Goal: Contribute content: Contribute content

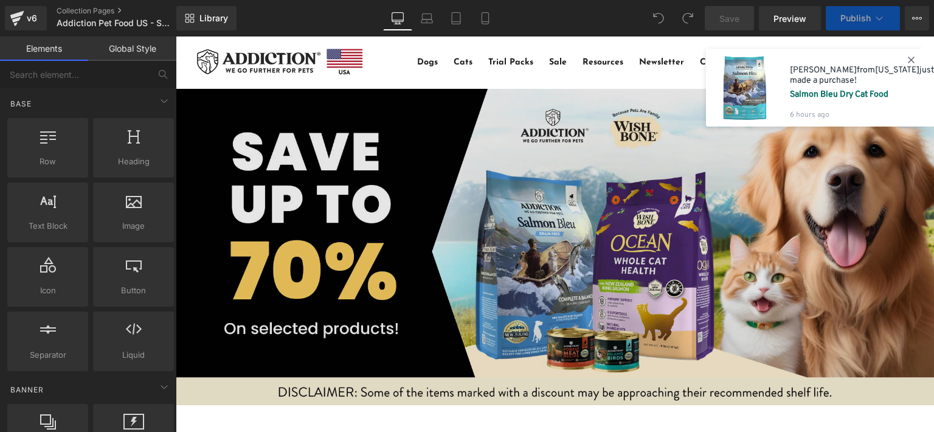
click at [277, 202] on img at bounding box center [555, 247] width 758 height 316
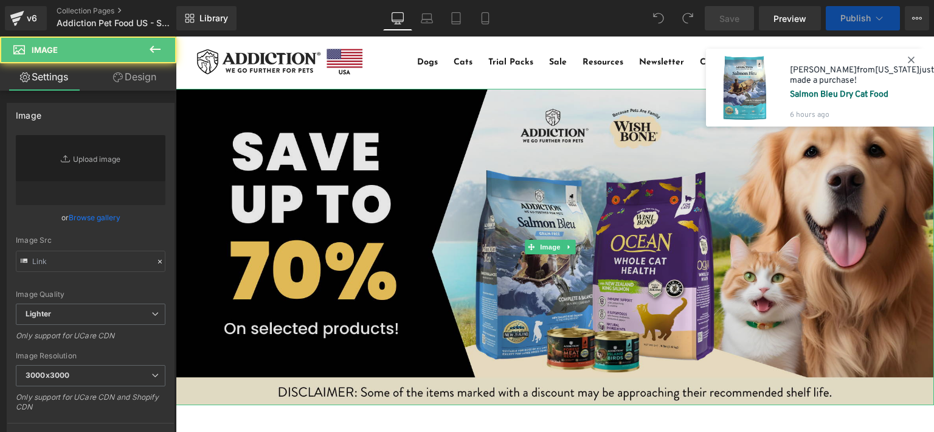
type input "[URL][DOMAIN_NAME]"
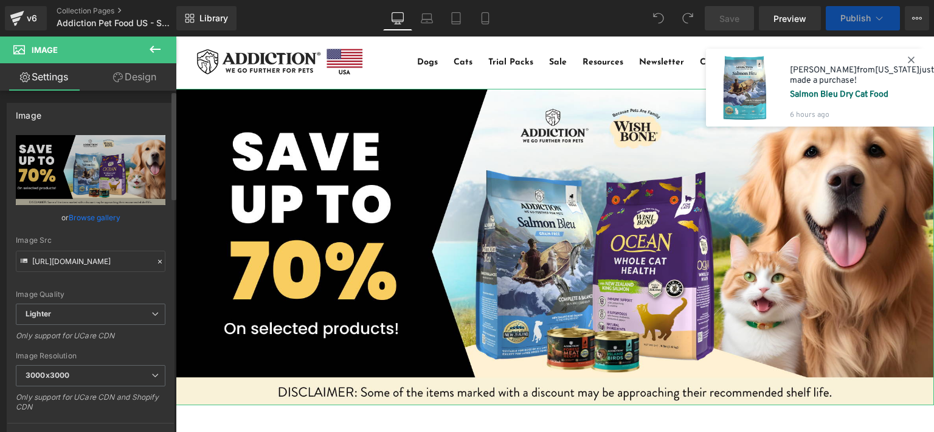
click at [103, 215] on link "Browse gallery" at bounding box center [95, 217] width 52 height 21
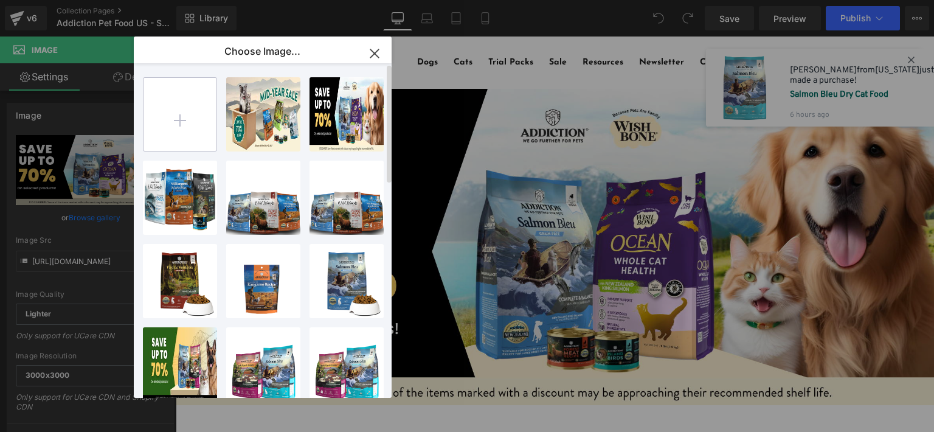
click at [175, 113] on input "file" at bounding box center [179, 114] width 73 height 73
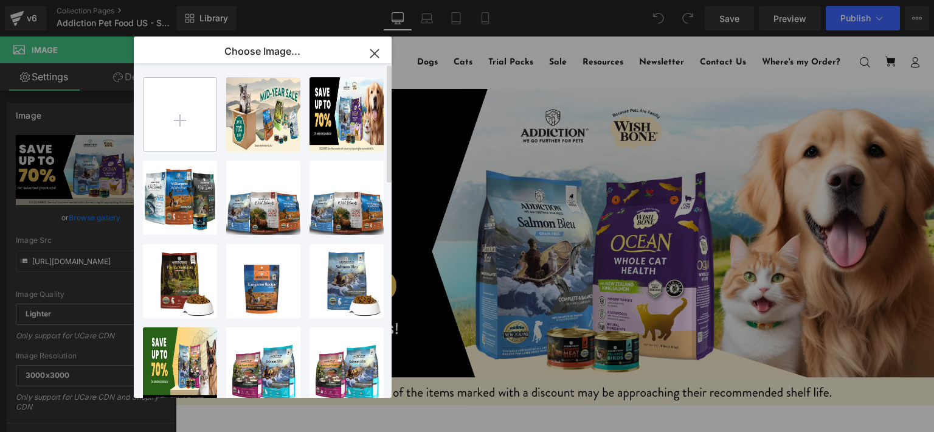
type input "C:\fakepath\AF USA BANNER - ECOM SHOPIFY DESKTOP (1920 x 800 px).png"
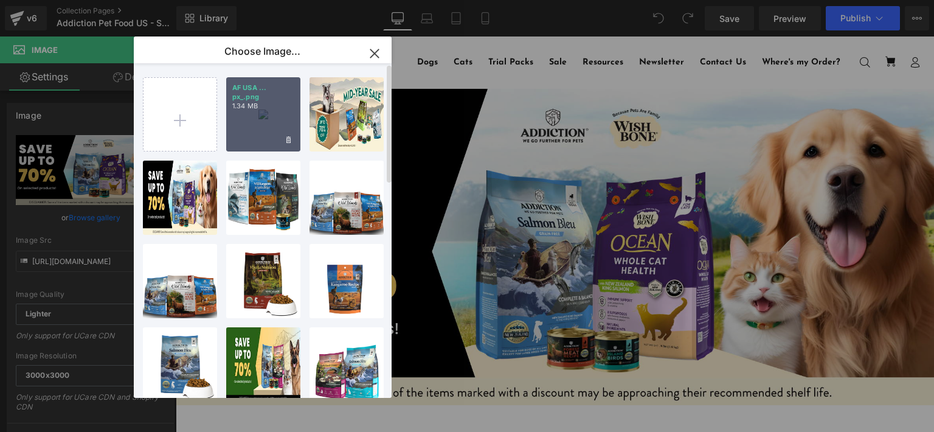
click at [259, 112] on div "AF USA ... px_.png 1.34 MB" at bounding box center [263, 114] width 74 height 74
type input "[URL][DOMAIN_NAME]"
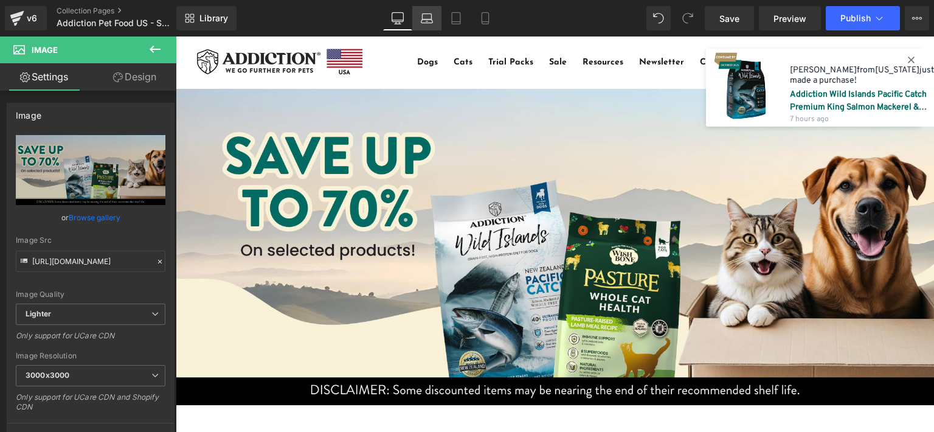
click at [426, 19] on icon at bounding box center [427, 18] width 12 height 12
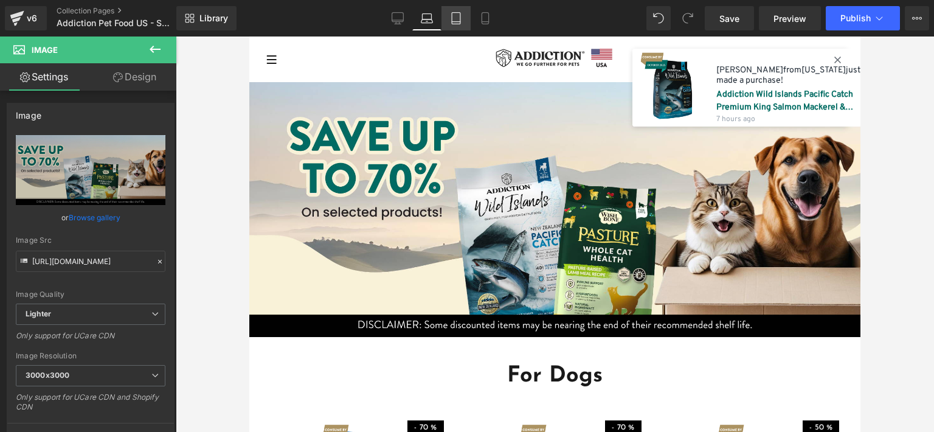
click at [451, 19] on icon at bounding box center [456, 18] width 12 height 12
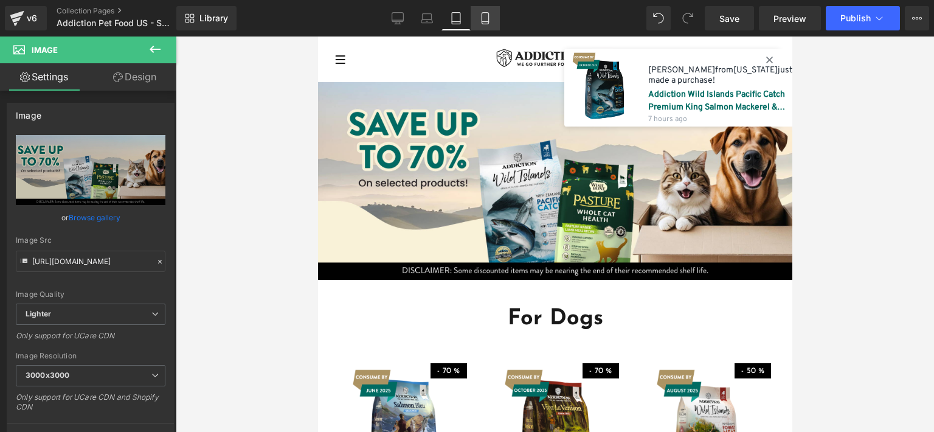
click at [481, 22] on icon at bounding box center [485, 18] width 12 height 12
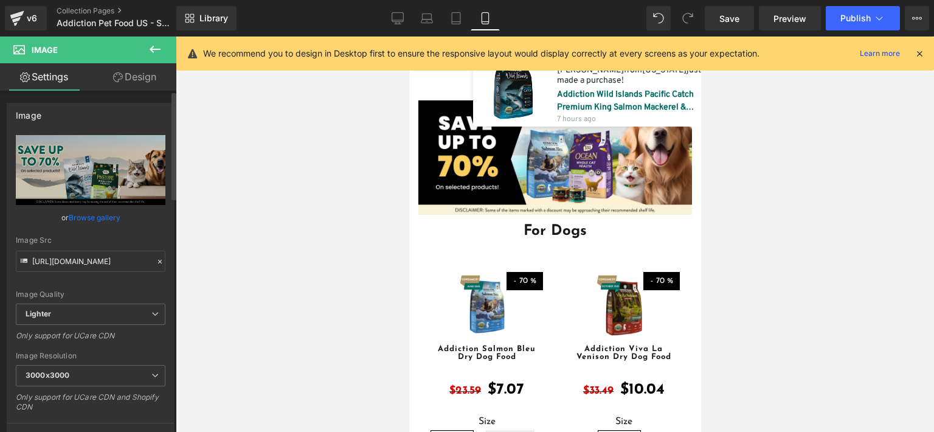
click at [105, 215] on link "Browse gallery" at bounding box center [95, 217] width 52 height 21
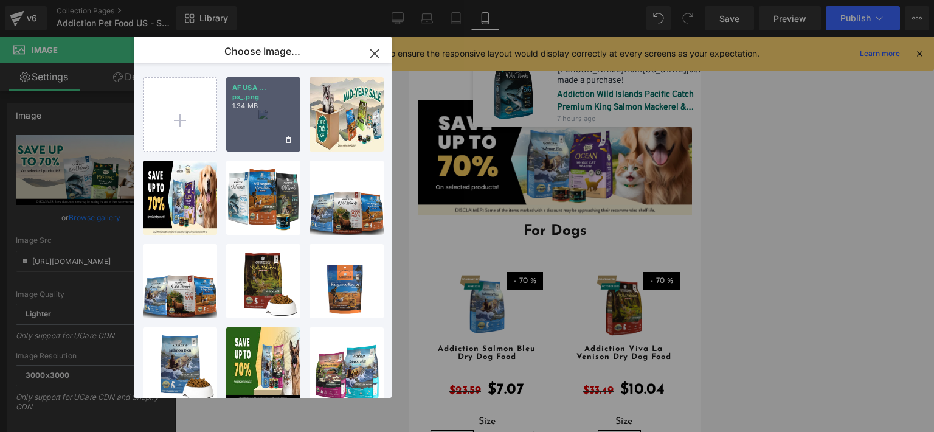
click at [272, 103] on div "AF USA ... px_.png 1.34 MB" at bounding box center [263, 114] width 74 height 74
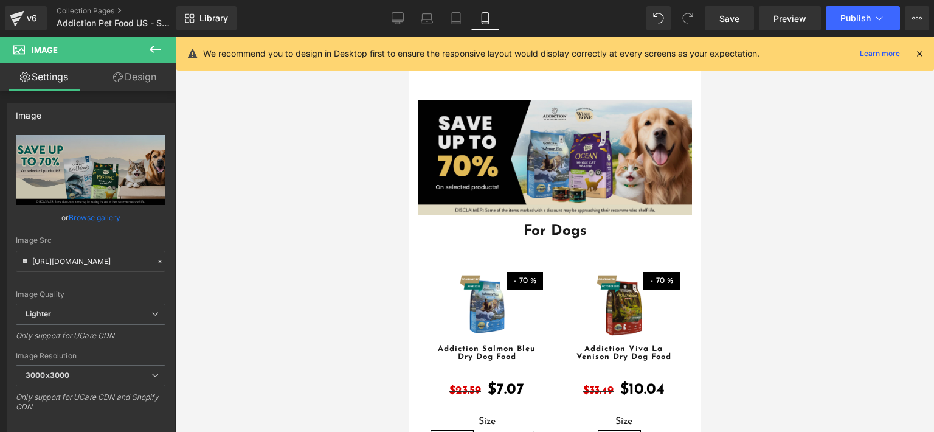
click at [506, 173] on img at bounding box center [555, 157] width 274 height 114
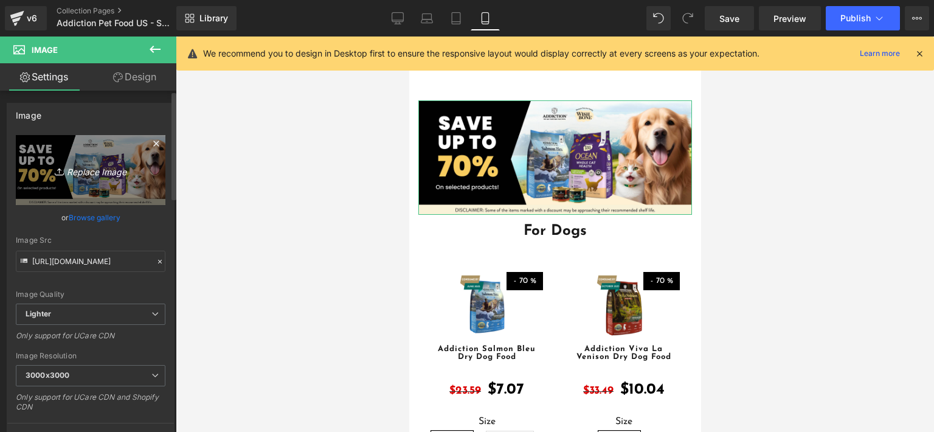
click at [111, 167] on icon "Replace Image" at bounding box center [90, 169] width 97 height 15
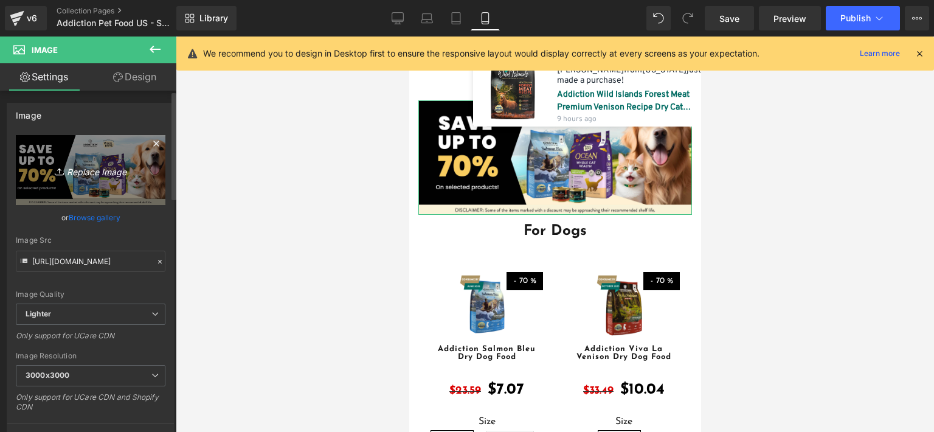
click at [110, 171] on icon "Replace Image" at bounding box center [90, 169] width 97 height 15
type input "C:\fakepath\AF USA BANNER - ECOM SHOPIFY DESKTOP (1920 x 800 px).png"
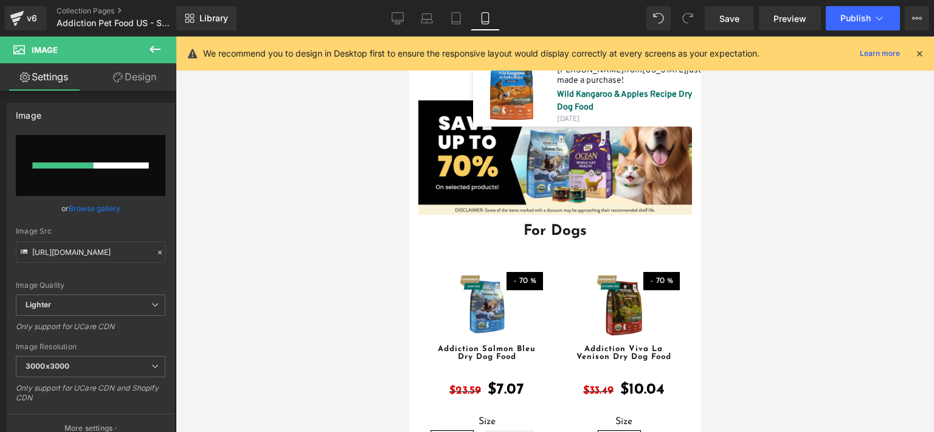
type input "[URL][DOMAIN_NAME]"
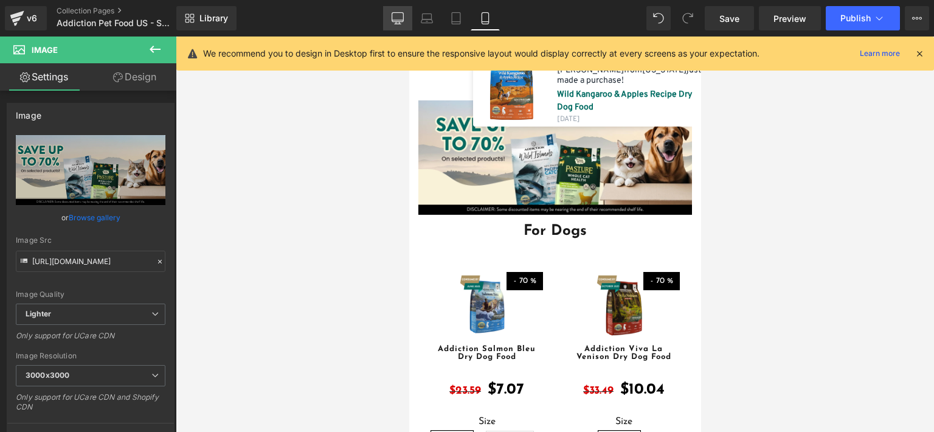
click at [391, 23] on link "Desktop" at bounding box center [397, 18] width 29 height 24
type input "auto"
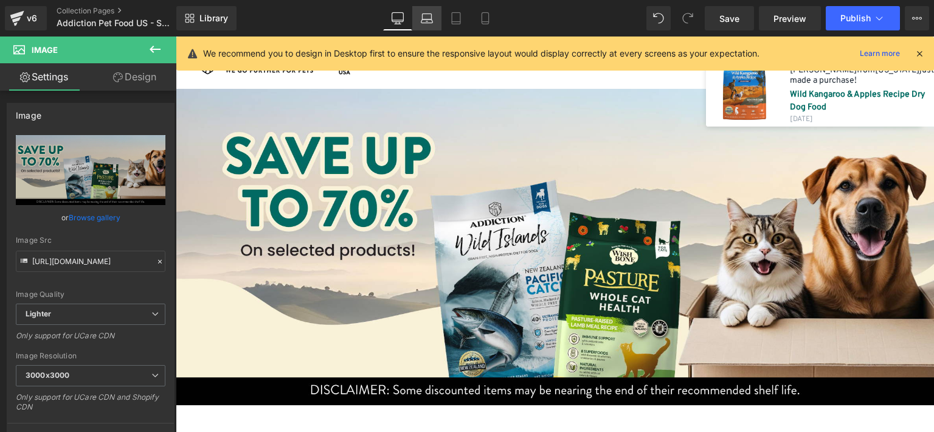
click at [434, 18] on link "Laptop" at bounding box center [426, 18] width 29 height 24
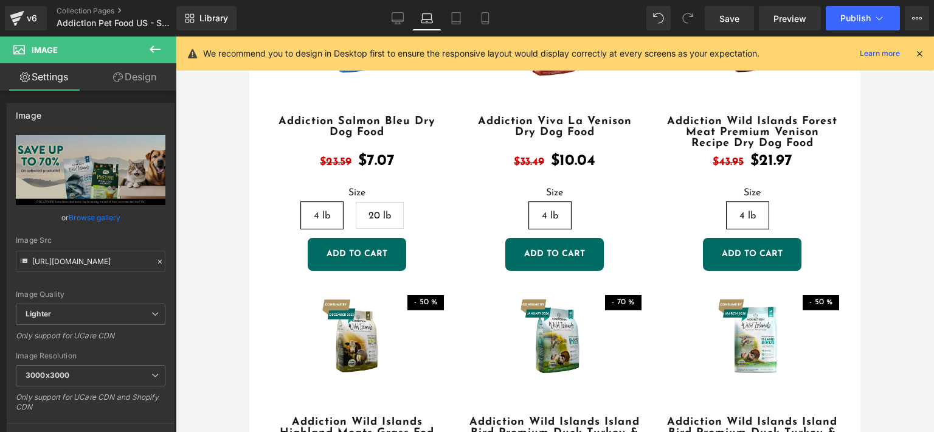
scroll to position [182, 0]
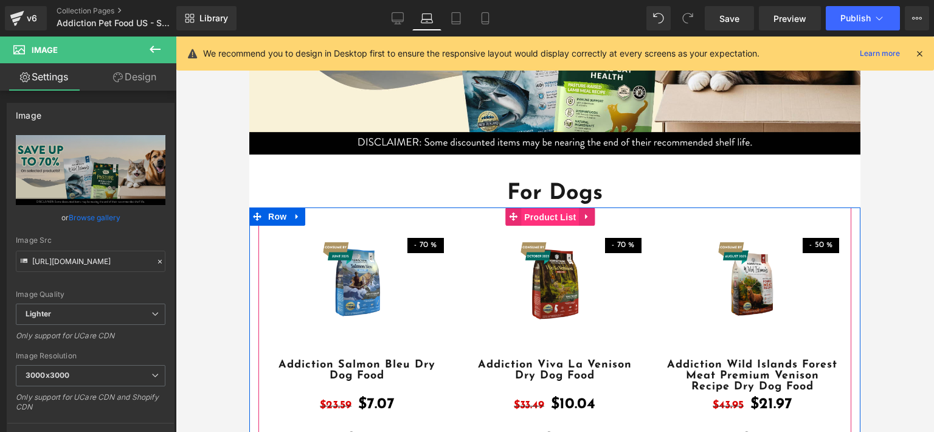
click at [537, 209] on span "Product List" at bounding box center [550, 217] width 58 height 18
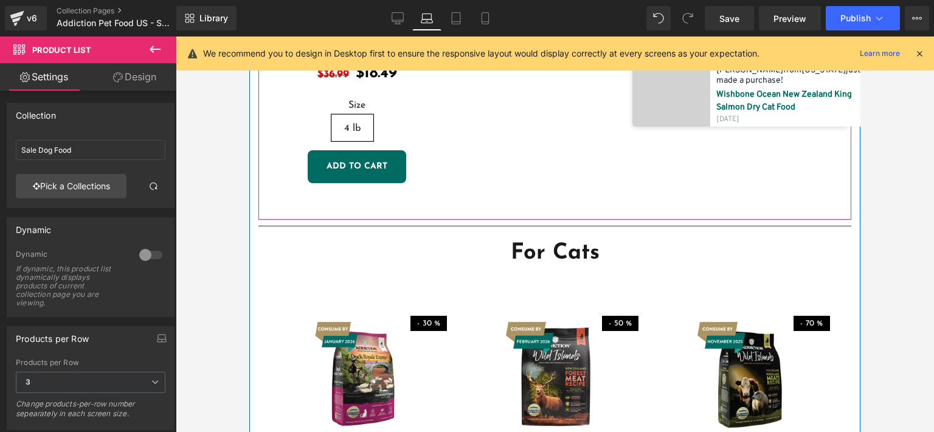
scroll to position [1216, 0]
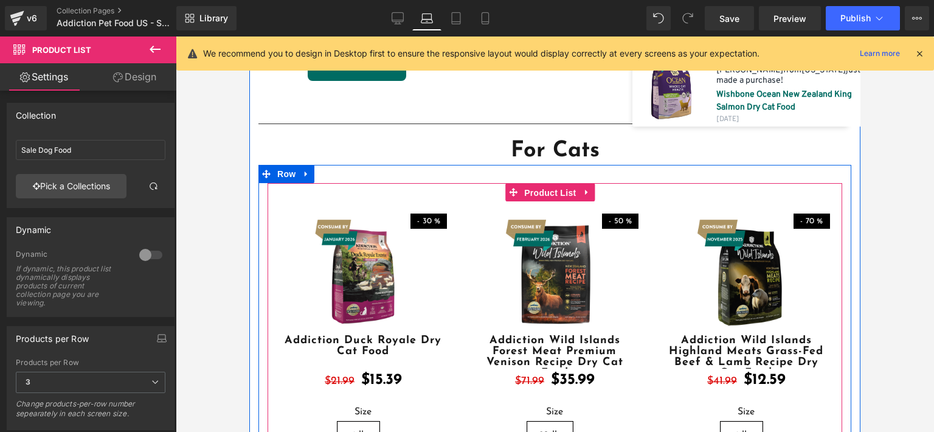
click at [543, 188] on span "Product List" at bounding box center [550, 193] width 58 height 18
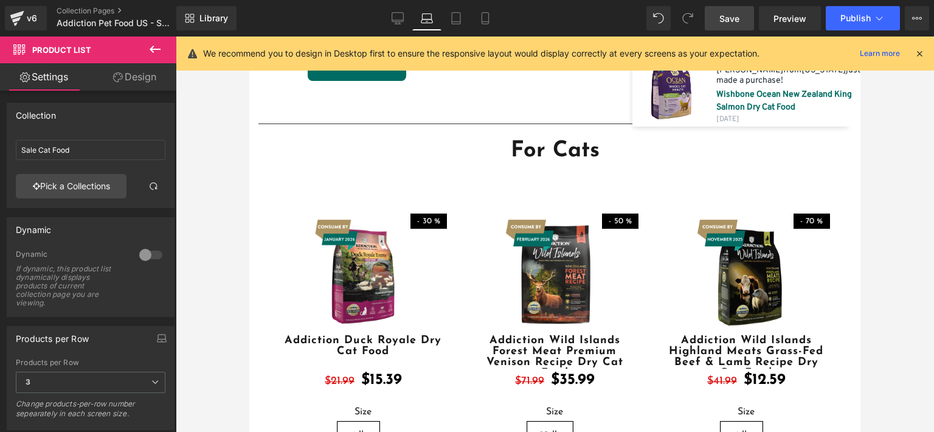
click at [725, 21] on span "Save" at bounding box center [729, 18] width 20 height 13
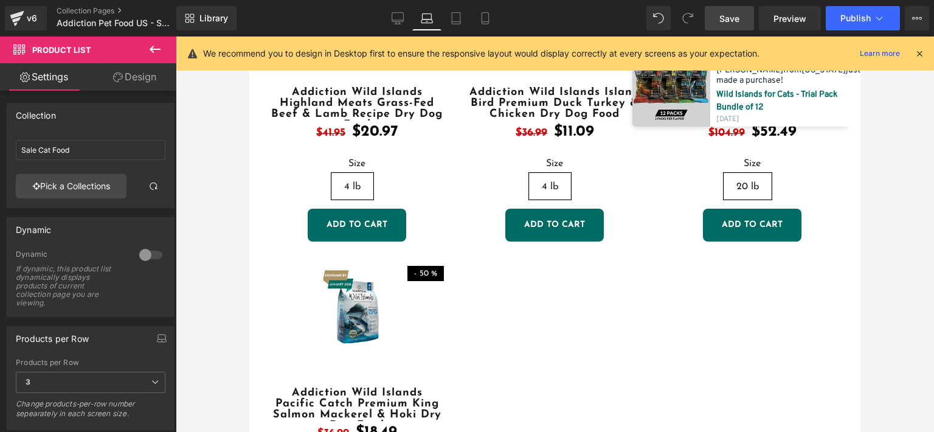
scroll to position [912, 0]
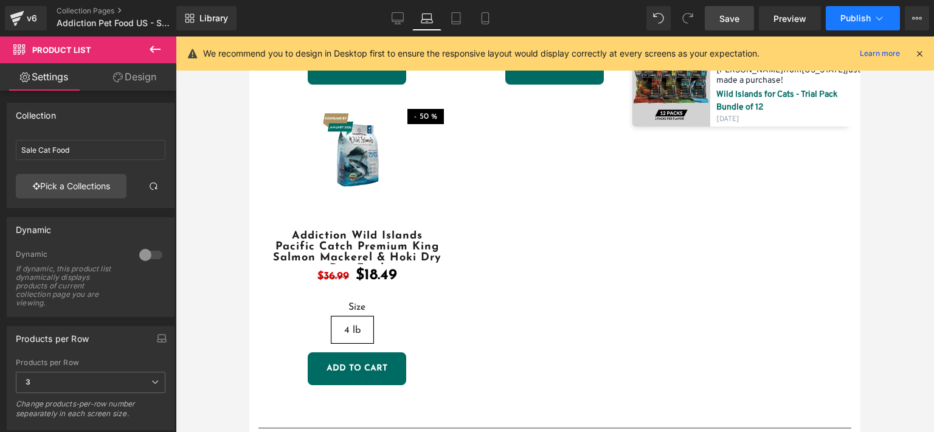
click at [845, 25] on button "Publish" at bounding box center [863, 18] width 74 height 24
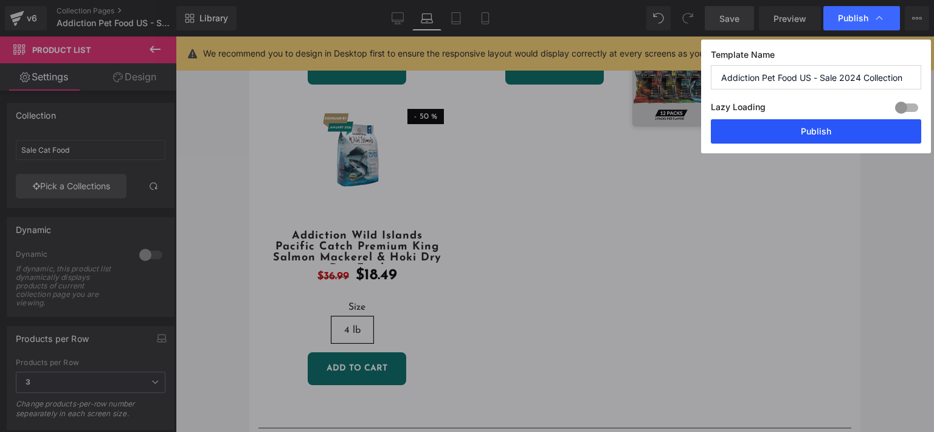
drag, startPoint x: 789, startPoint y: 134, endPoint x: 398, endPoint y: 393, distance: 469.4
click at [789, 134] on button "Publish" at bounding box center [816, 131] width 210 height 24
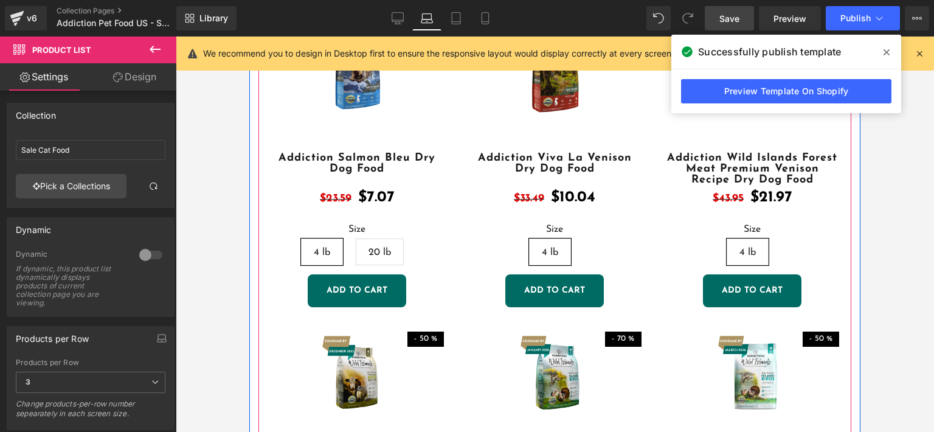
scroll to position [243, 0]
